Goal: Navigation & Orientation: Go to known website

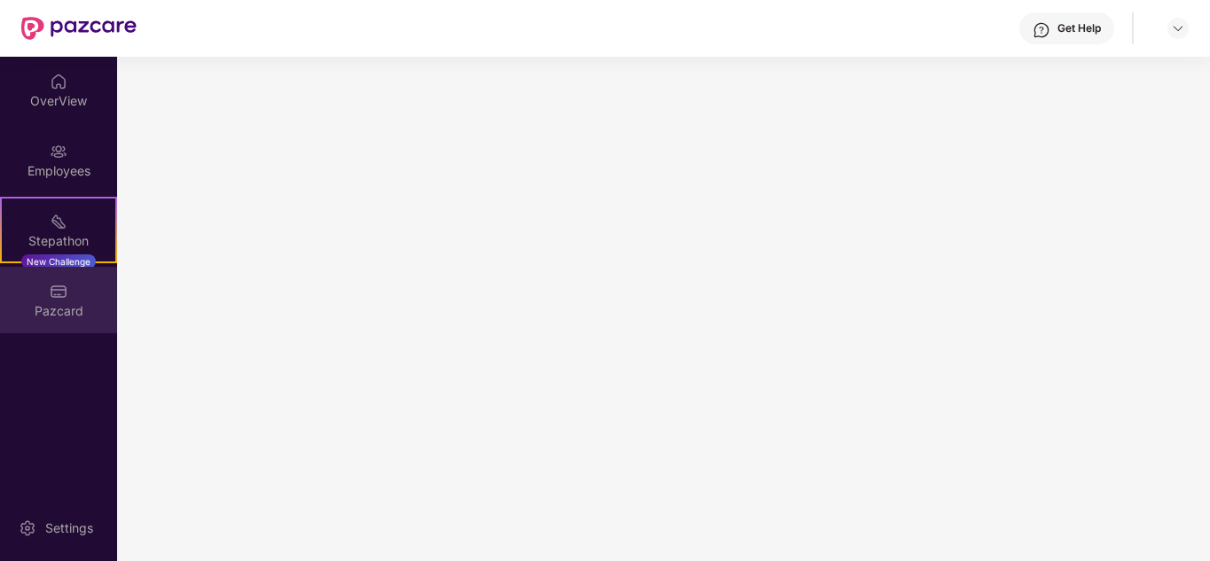
click at [39, 303] on div "Pazcard" at bounding box center [58, 311] width 117 height 18
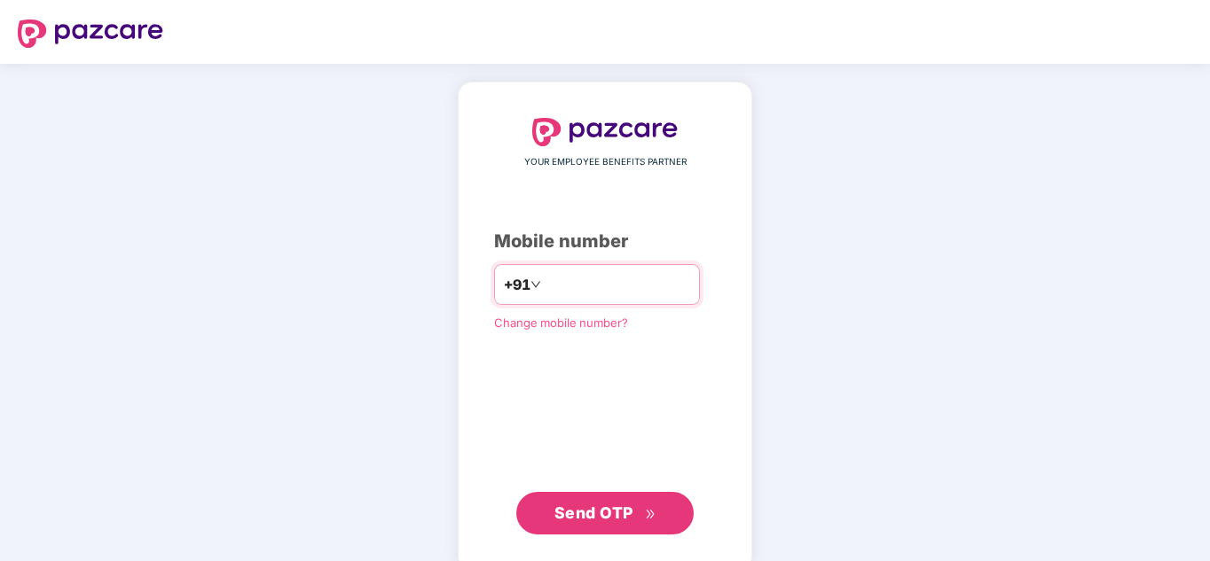
click at [609, 285] on input "number" at bounding box center [617, 285] width 145 height 28
type input "**********"
click at [592, 515] on span "Send OTP" at bounding box center [593, 513] width 79 height 19
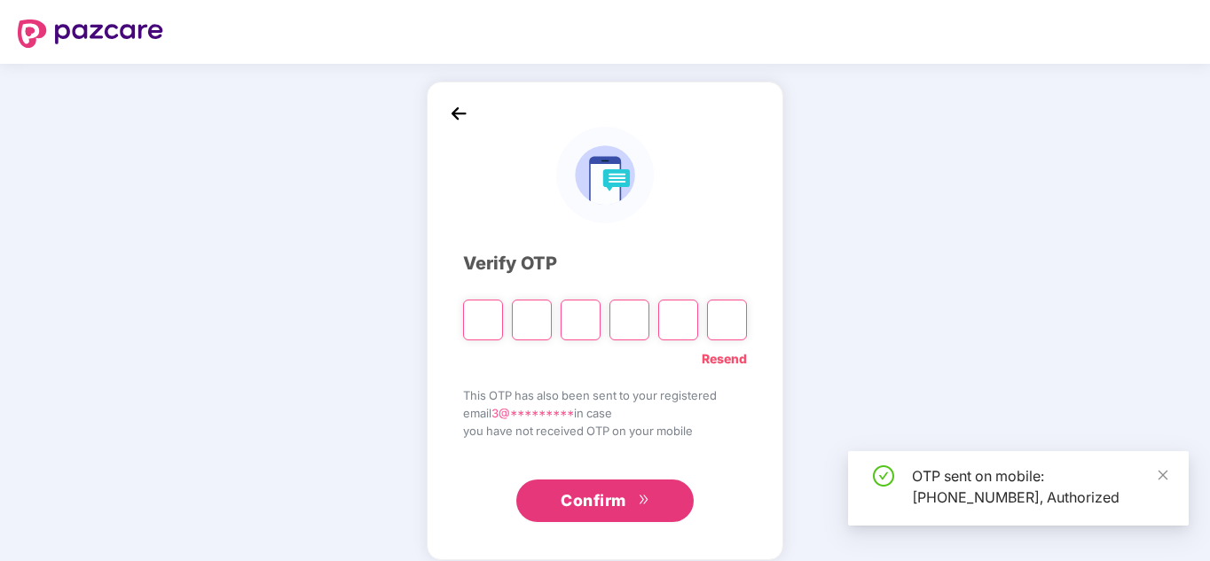
click at [488, 311] on input "Please enter verification code. Digit 1" at bounding box center [483, 320] width 40 height 41
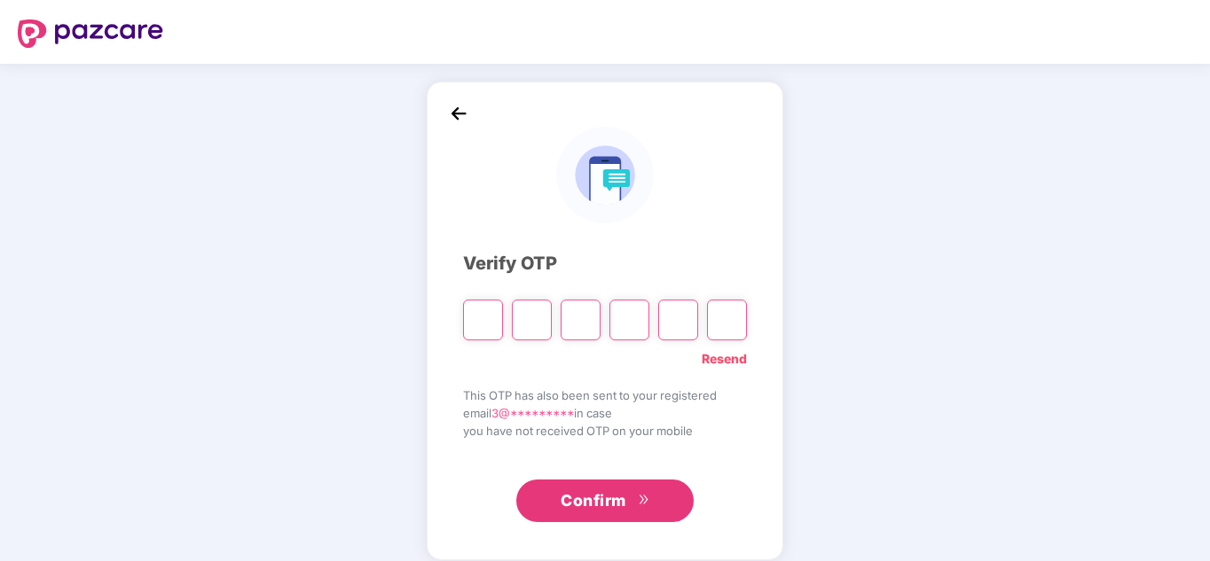
type input "*"
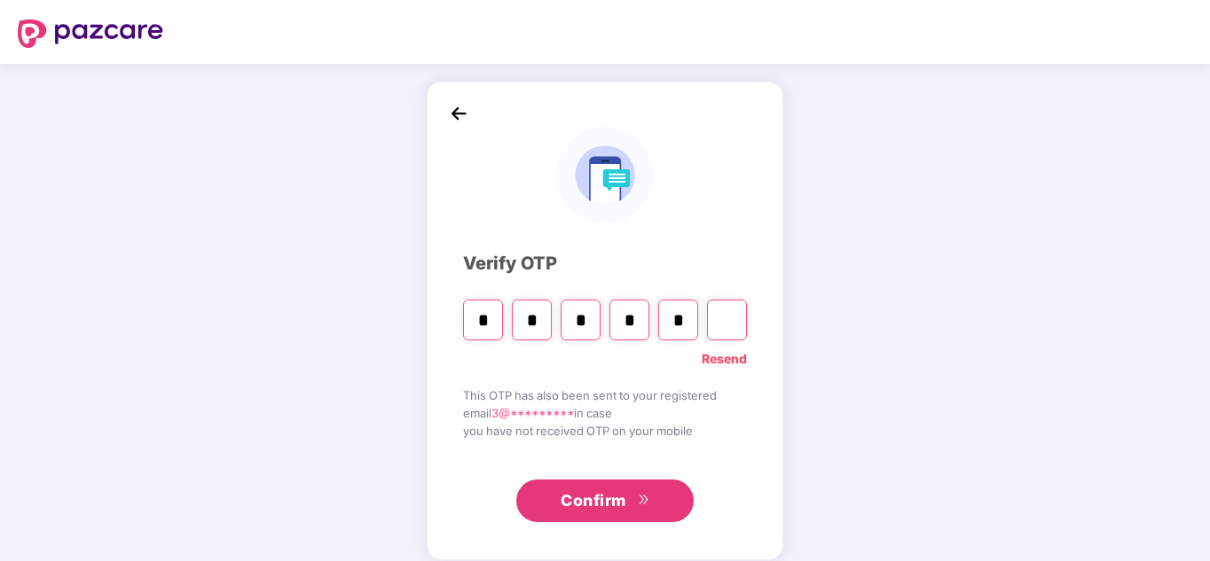
type input "*"
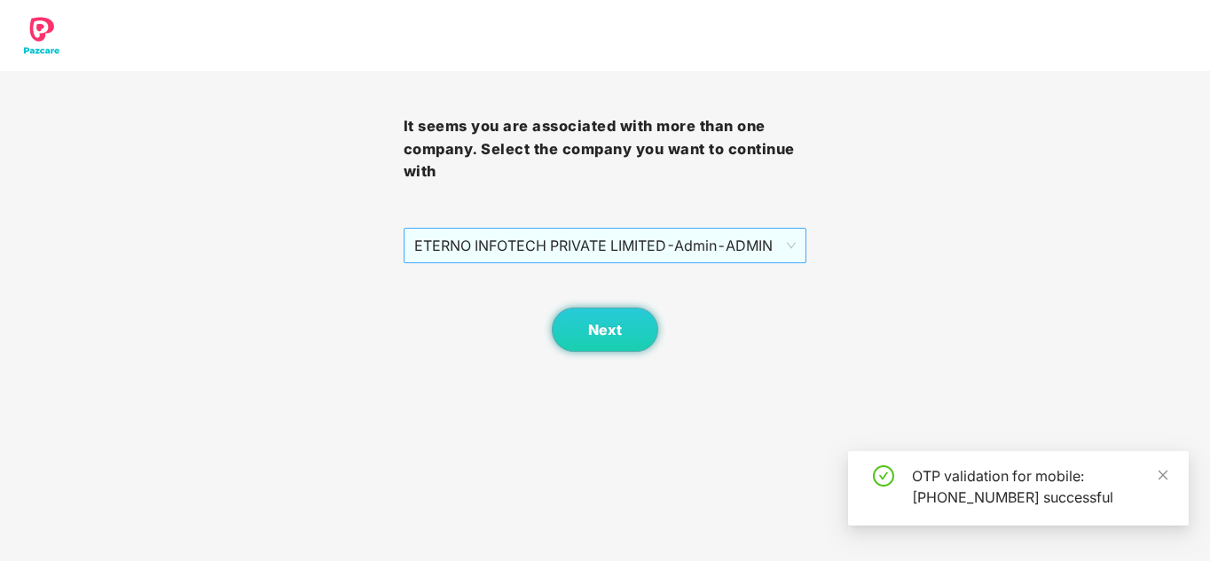
click at [527, 257] on span "ETERNO INFOTECH PRIVATE LIMITED - Admin - ADMIN" at bounding box center [605, 246] width 382 height 34
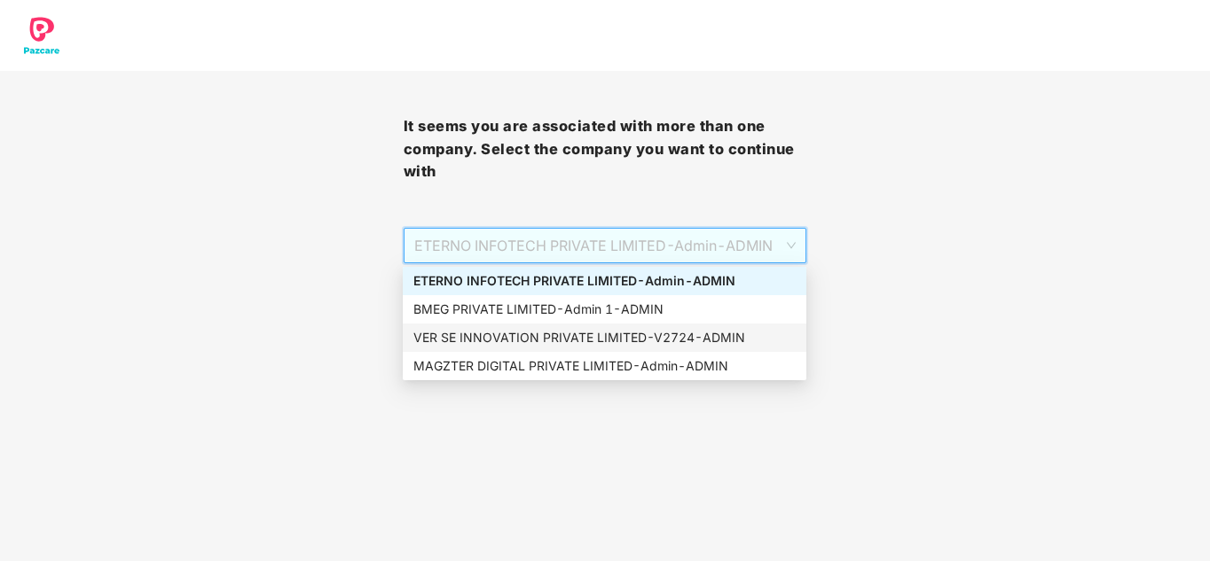
click at [530, 333] on div "VER SE INNOVATION PRIVATE LIMITED - V2724 - ADMIN" at bounding box center [604, 338] width 382 height 20
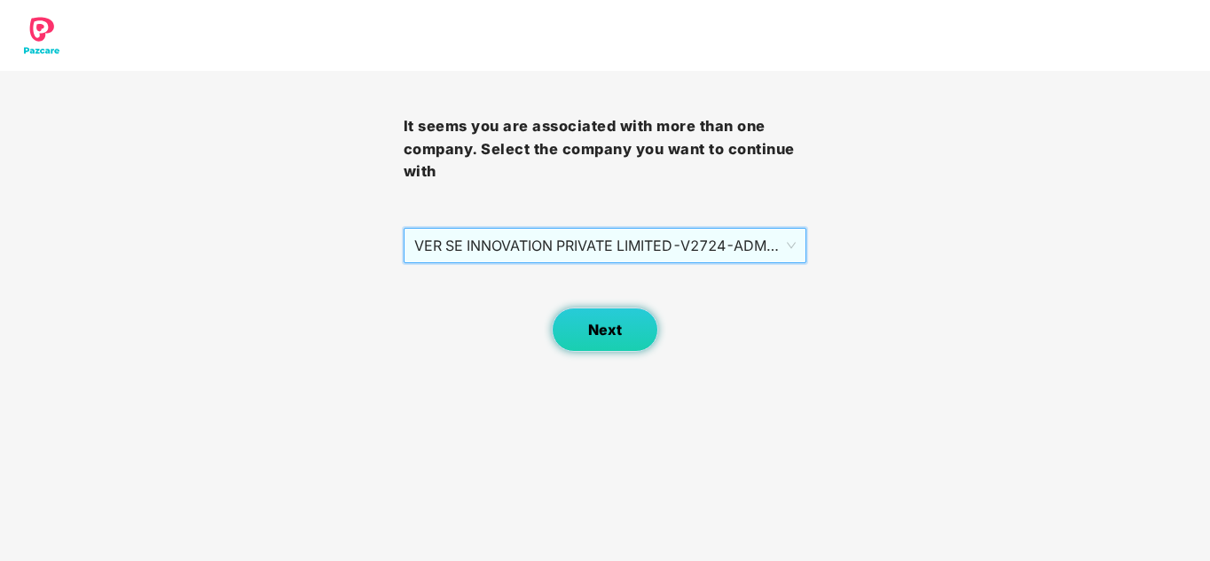
click at [622, 332] on button "Next" at bounding box center [605, 330] width 106 height 44
